Goal: Find contact information: Find contact information

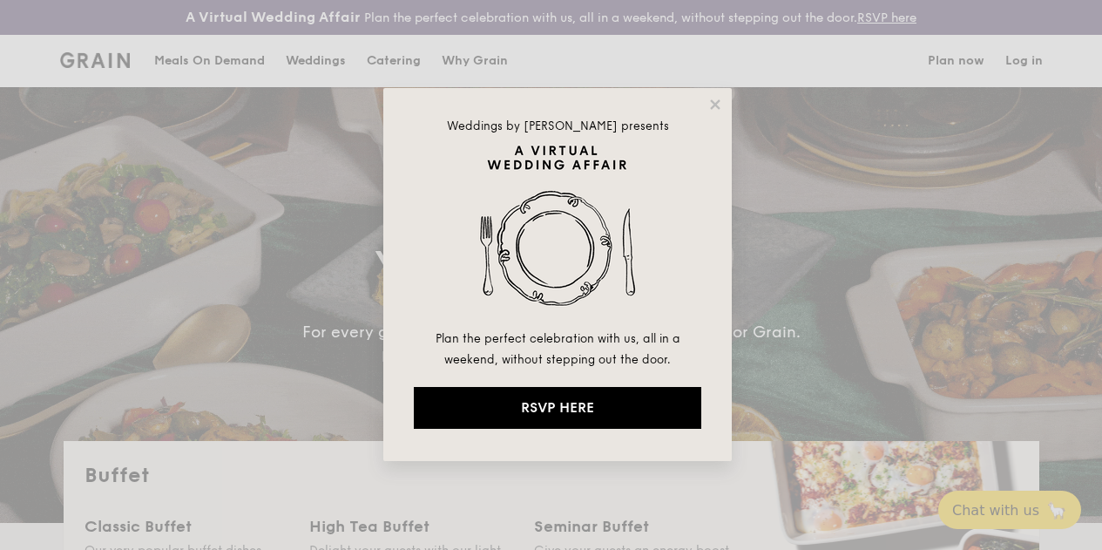
select select
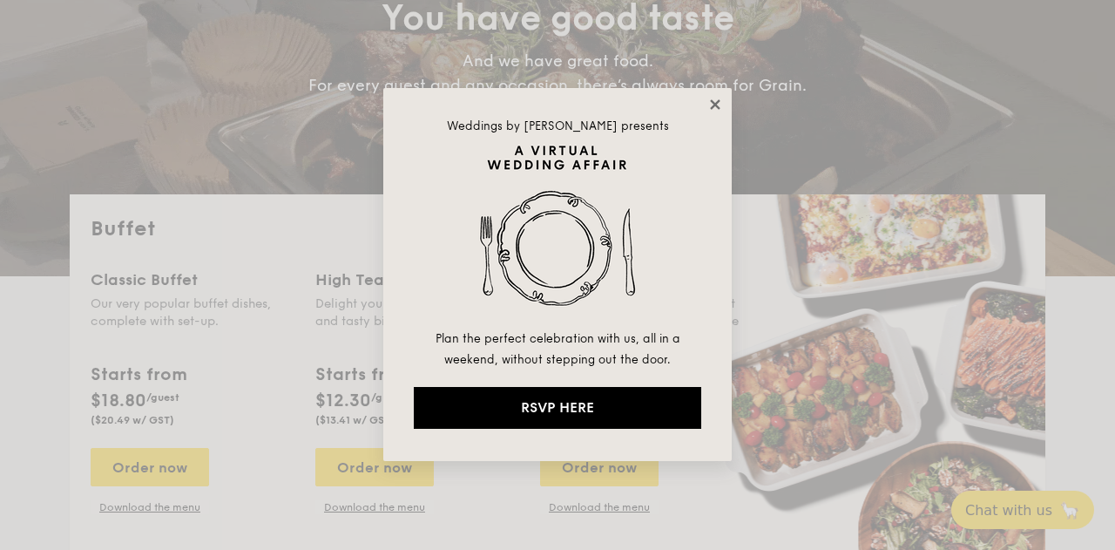
click at [709, 98] on icon at bounding box center [716, 105] width 16 height 16
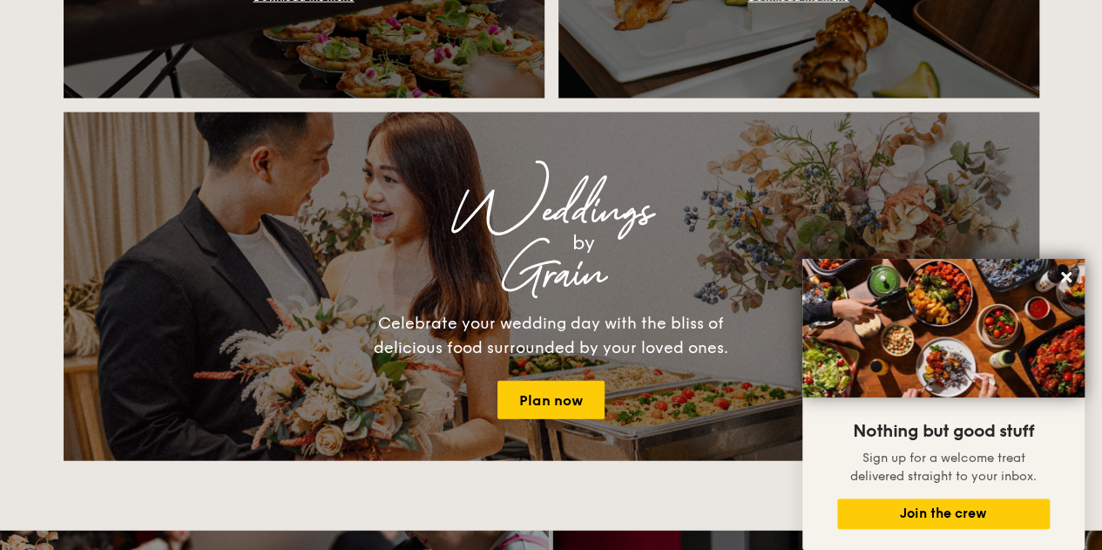
scroll to position [1517, 0]
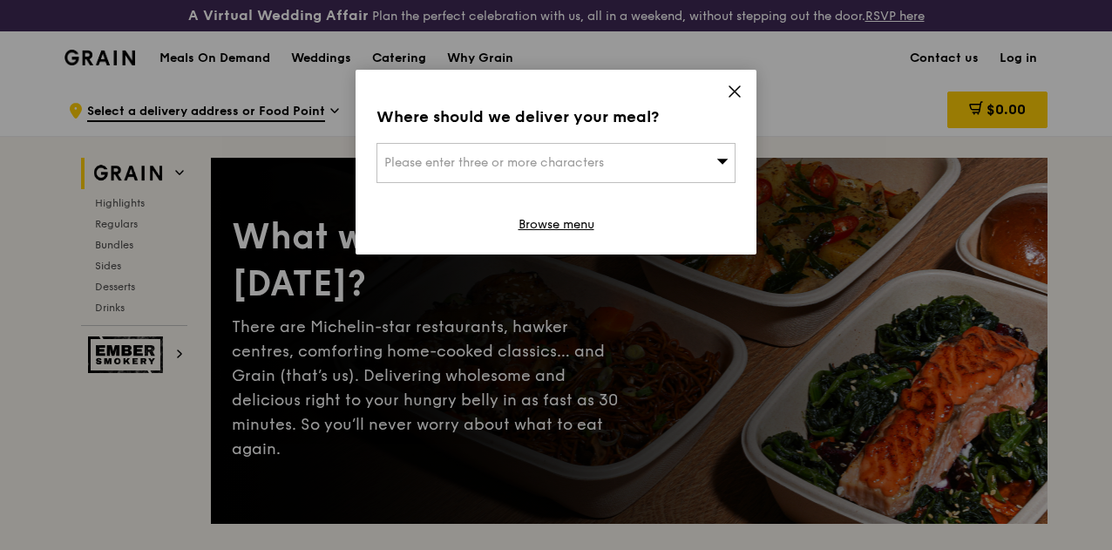
click at [732, 93] on icon at bounding box center [734, 91] width 10 height 10
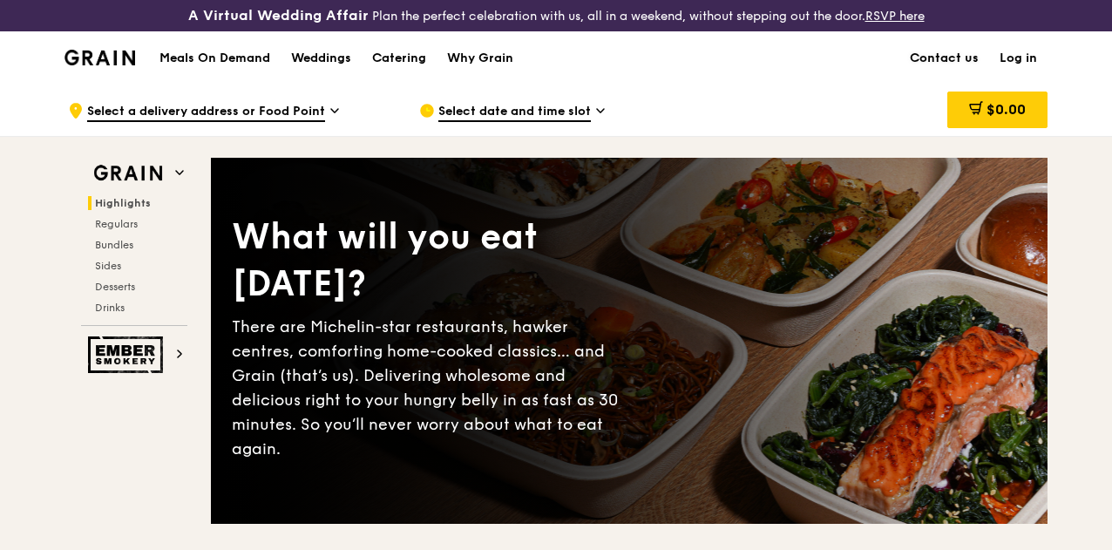
click at [959, 72] on link "Contact us" at bounding box center [944, 58] width 90 height 52
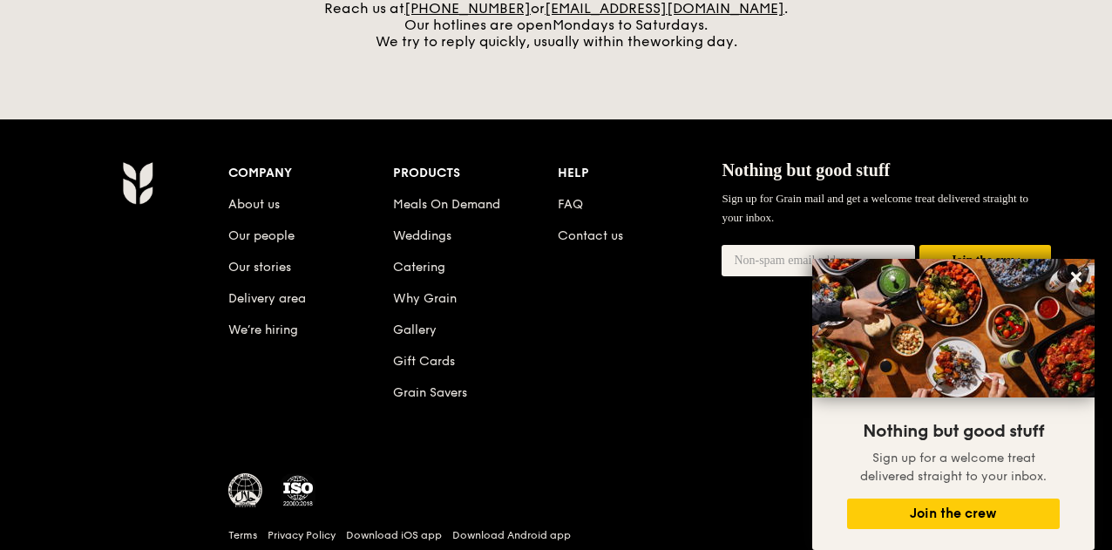
scroll to position [756, 0]
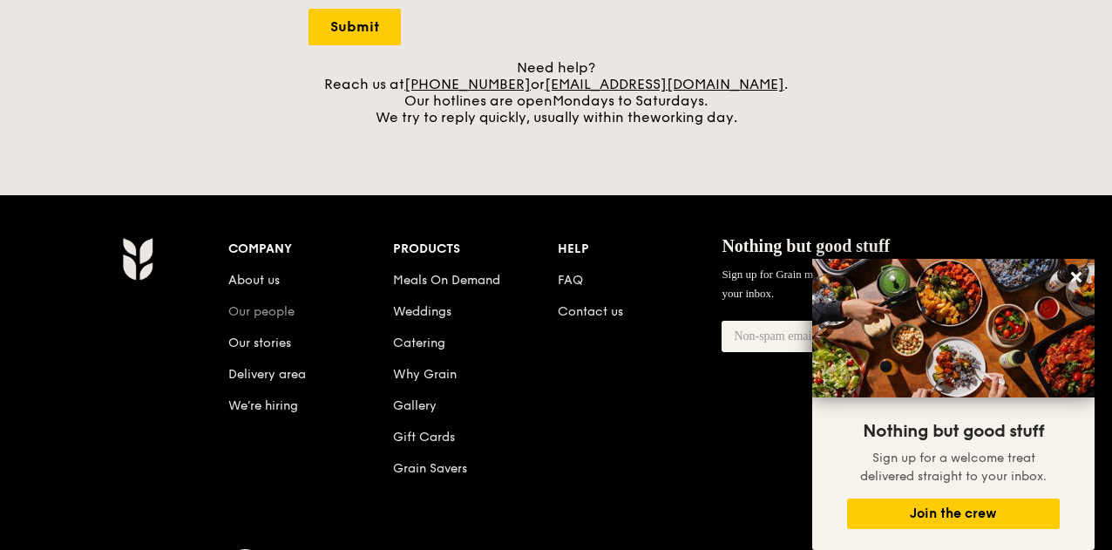
click at [263, 319] on link "Our people" at bounding box center [261, 311] width 66 height 15
